Goal: Task Accomplishment & Management: Use online tool/utility

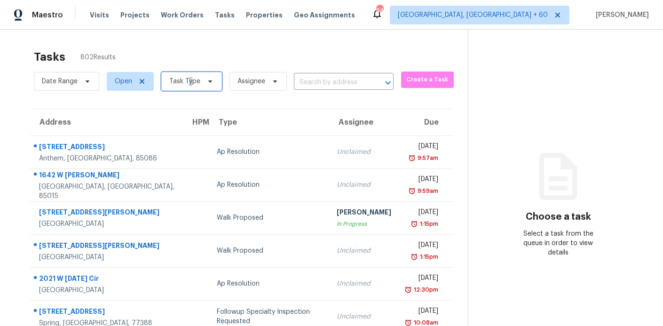
click at [191, 84] on span "Task Type" at bounding box center [184, 81] width 31 height 9
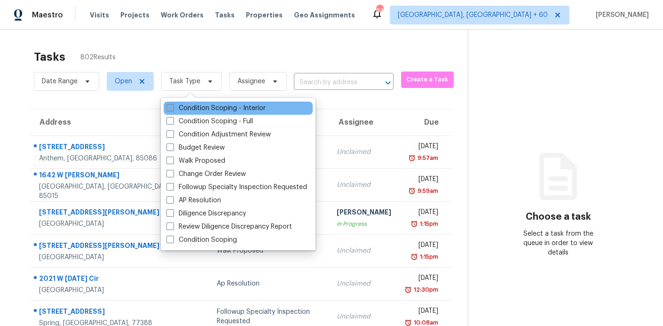
click at [181, 104] on label "Condition Scoping - Interior" at bounding box center [215, 107] width 99 height 9
click at [173, 104] on input "Condition Scoping - Interior" at bounding box center [169, 106] width 6 height 6
checkbox input "true"
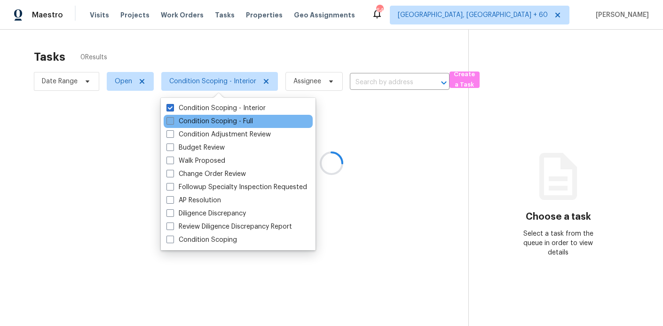
click at [181, 117] on label "Condition Scoping - Full" at bounding box center [209, 121] width 87 height 9
click at [173, 117] on input "Condition Scoping - Full" at bounding box center [169, 120] width 6 height 6
checkbox input "true"
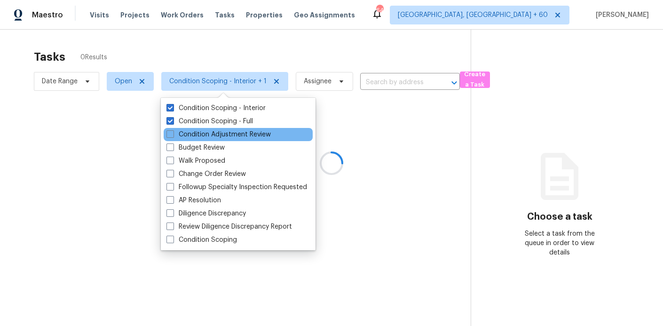
click at [182, 129] on div "Condition Adjustment Review" at bounding box center [238, 134] width 149 height 13
click at [183, 134] on label "Condition Adjustment Review" at bounding box center [218, 134] width 104 height 9
click at [173, 134] on input "Condition Adjustment Review" at bounding box center [169, 133] width 6 height 6
checkbox input "true"
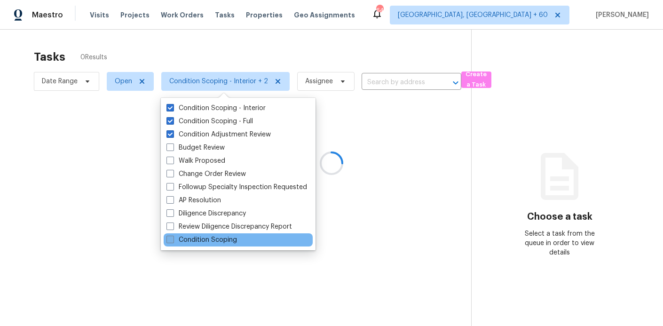
click at [191, 239] on label "Condition Scoping" at bounding box center [201, 239] width 71 height 9
click at [173, 239] on input "Condition Scoping" at bounding box center [169, 238] width 6 height 6
checkbox input "true"
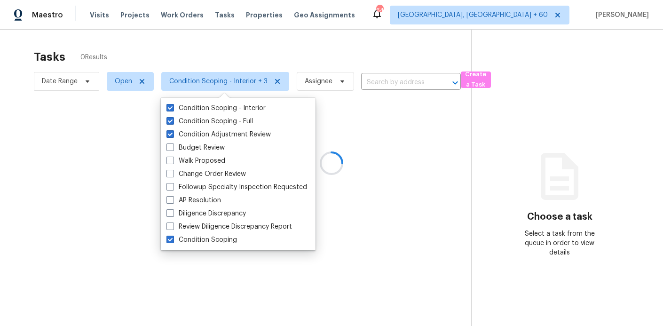
click at [387, 264] on div at bounding box center [331, 163] width 663 height 326
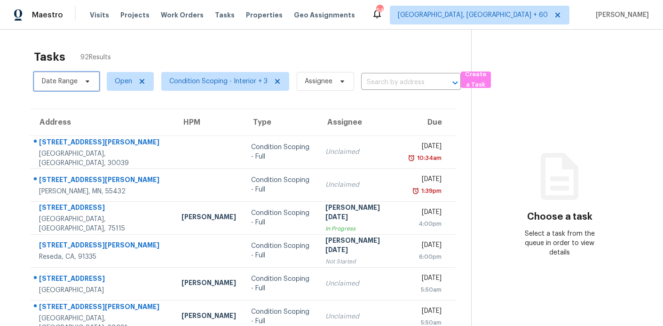
click at [85, 74] on span "Date Range" at bounding box center [66, 81] width 65 height 19
click at [8, 113] on div "Tasks 92 Results Date Range Open Condition Scoping - Interior + 3 Assignee ​ Cr…" at bounding box center [331, 260] width 663 height 460
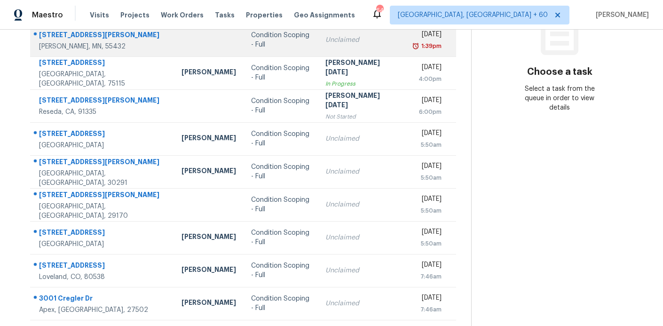
scroll to position [164, 0]
